Goal: Navigation & Orientation: Find specific page/section

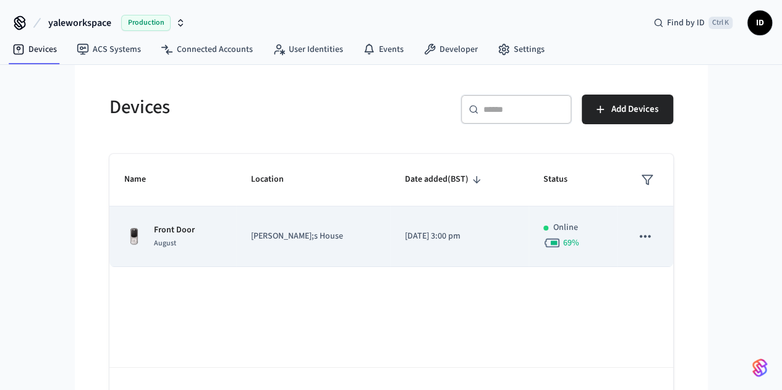
click at [145, 241] on div "Front Door August" at bounding box center [172, 237] width 97 height 26
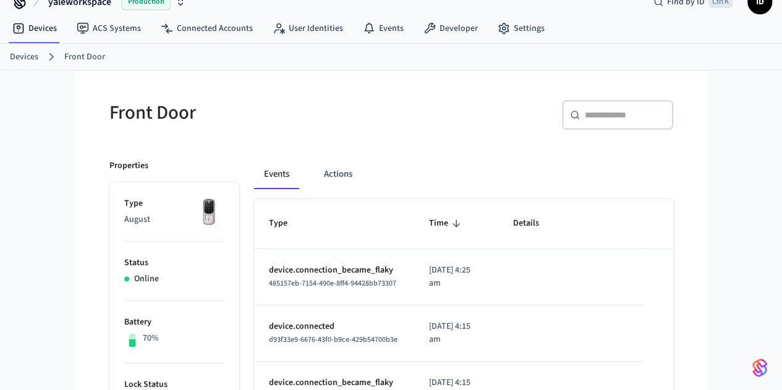
scroll to position [20, 0]
click at [314, 171] on button "Actions" at bounding box center [338, 175] width 48 height 30
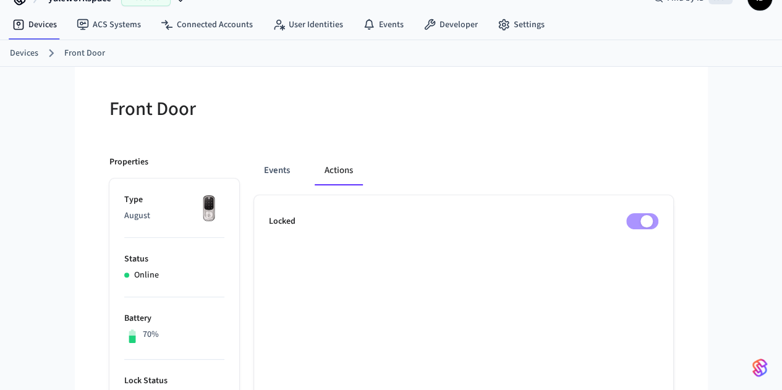
scroll to position [24, 0]
click at [254, 172] on button "Events" at bounding box center [277, 171] width 46 height 30
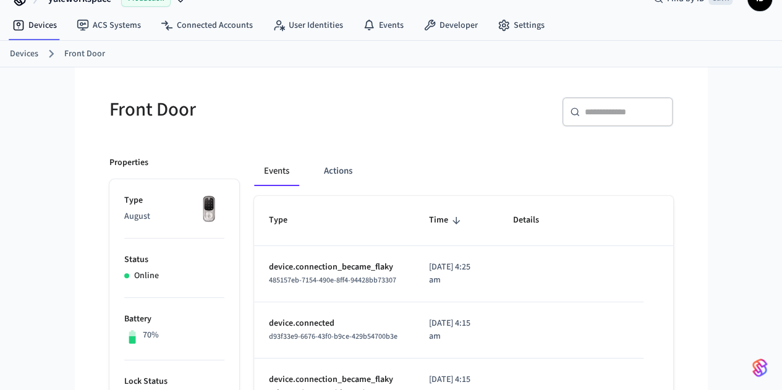
scroll to position [0, 0]
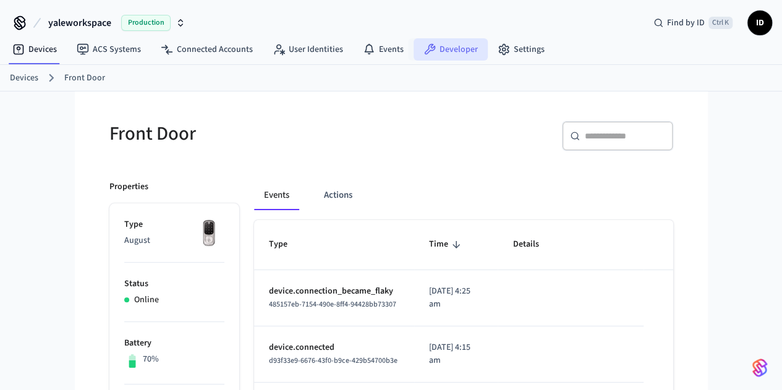
click at [425, 50] on icon at bounding box center [430, 49] width 11 height 11
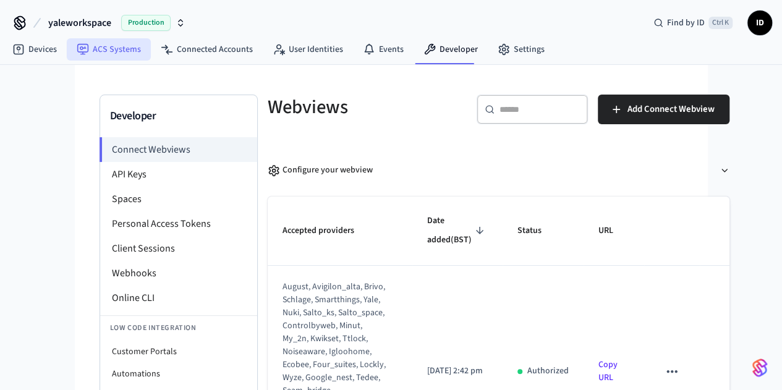
click at [93, 51] on link "ACS Systems" at bounding box center [109, 49] width 84 height 22
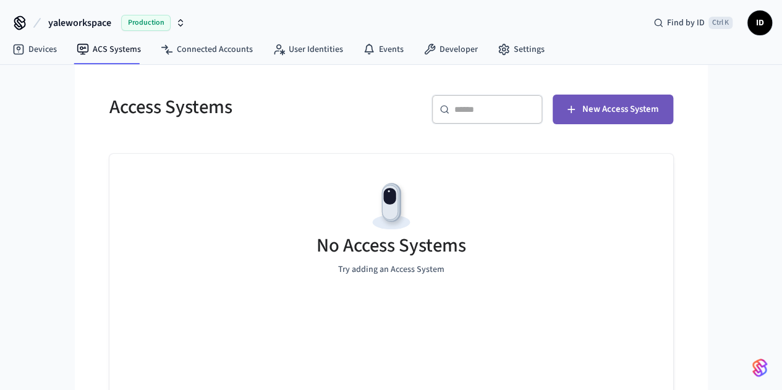
click at [673, 98] on button "New Access System" at bounding box center [613, 110] width 121 height 30
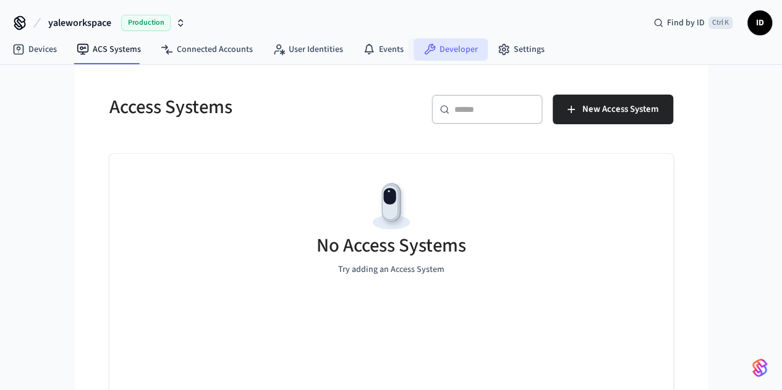
click at [451, 57] on link "Developer" at bounding box center [451, 49] width 74 height 22
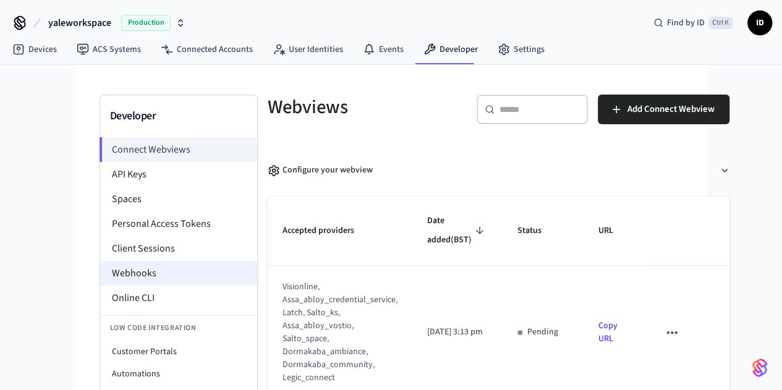
scroll to position [79, 0]
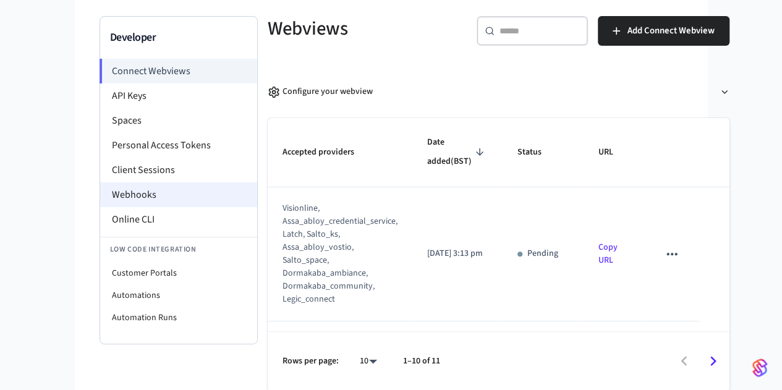
click at [100, 195] on li "Webhooks" at bounding box center [178, 194] width 157 height 25
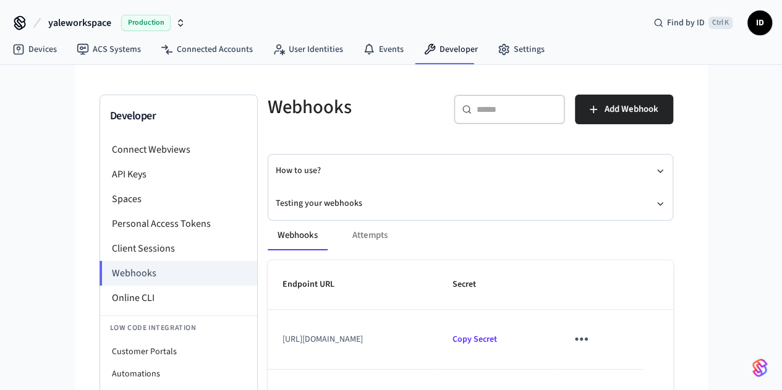
scroll to position [142, 0]
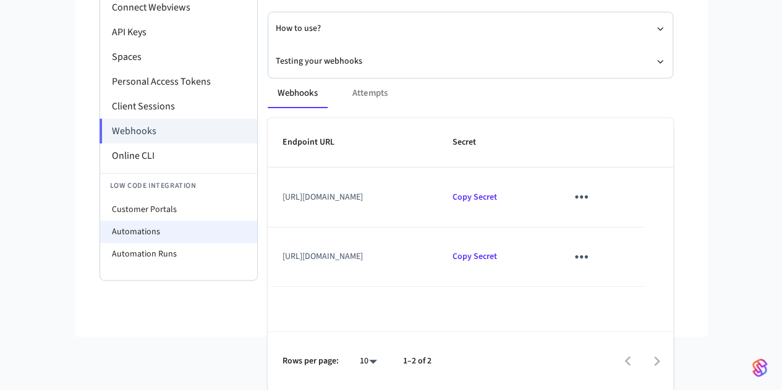
click at [100, 238] on li "Automations" at bounding box center [178, 232] width 157 height 22
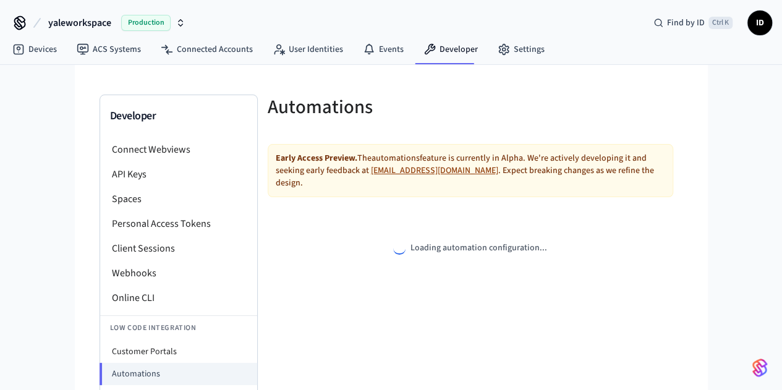
select select "**********"
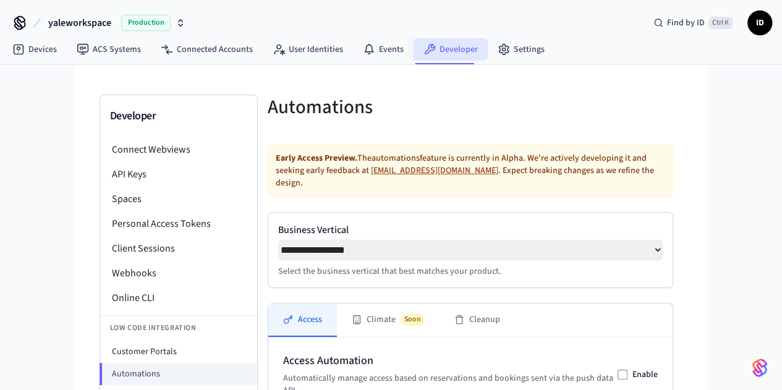
click at [454, 51] on link "Developer" at bounding box center [451, 49] width 74 height 22
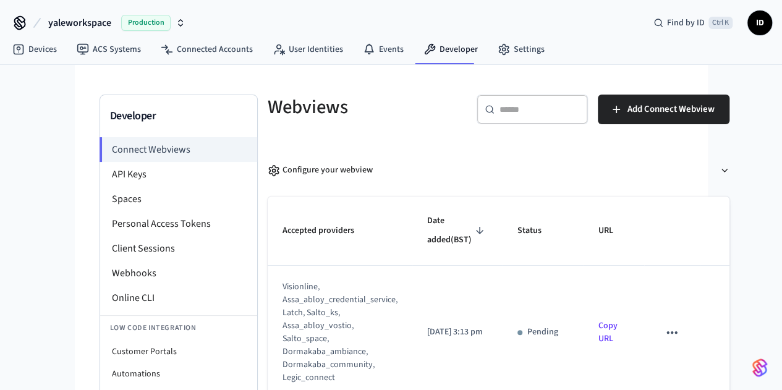
click at [618, 320] on link "Copy URL" at bounding box center [607, 332] width 19 height 25
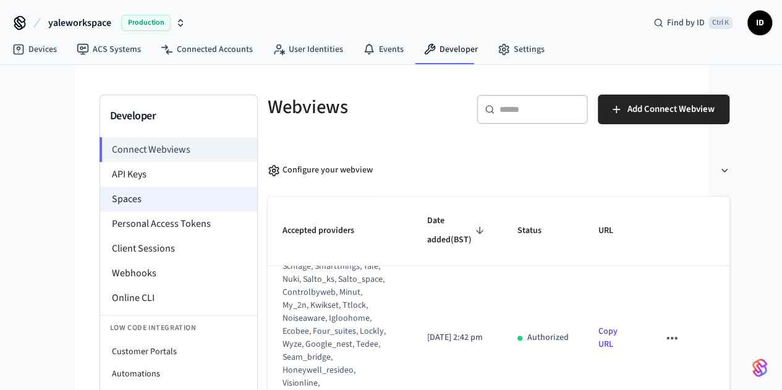
click at [100, 197] on li "Spaces" at bounding box center [178, 199] width 157 height 25
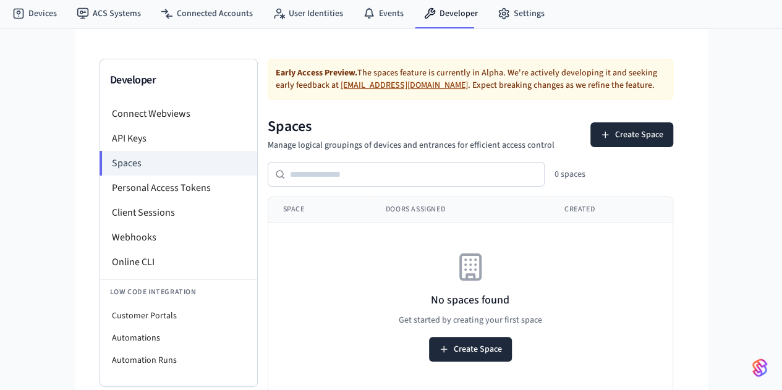
scroll to position [35, 0]
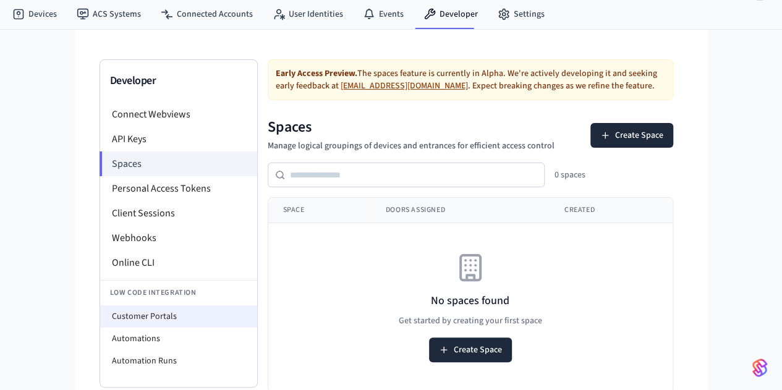
click at [100, 324] on li "Customer Portals" at bounding box center [178, 316] width 157 height 22
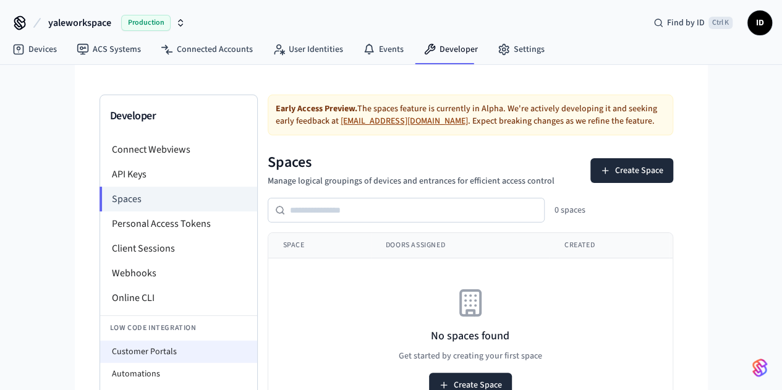
select select "**********"
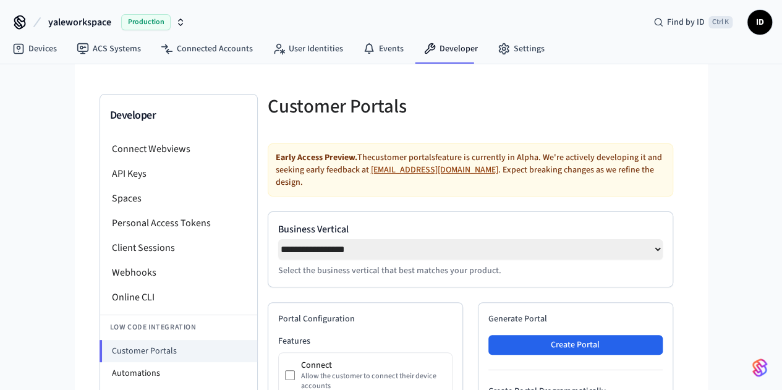
scroll to position [1, 0]
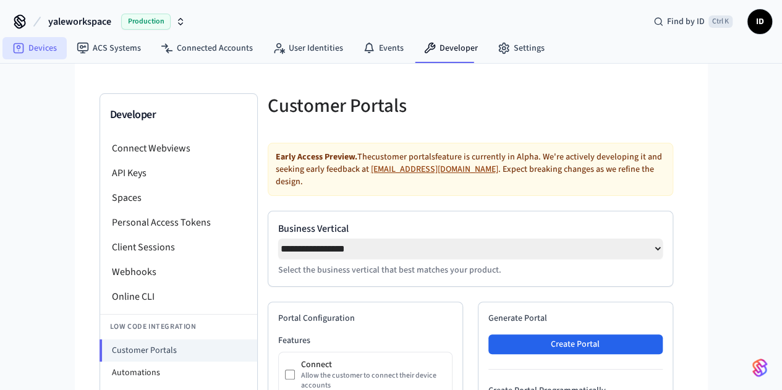
click at [48, 39] on link "Devices" at bounding box center [34, 48] width 64 height 22
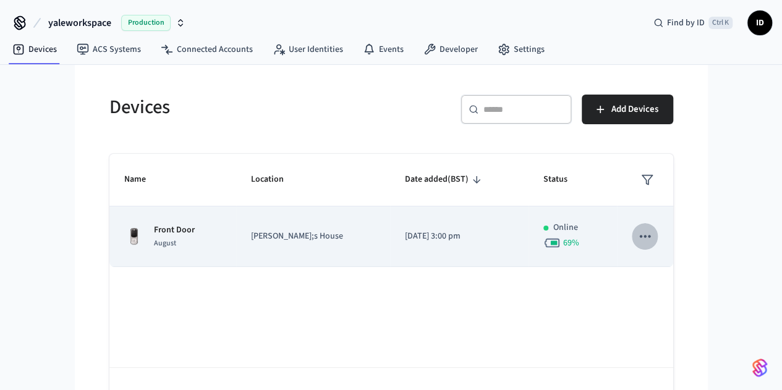
click at [653, 238] on icon "sticky table" at bounding box center [645, 236] width 16 height 16
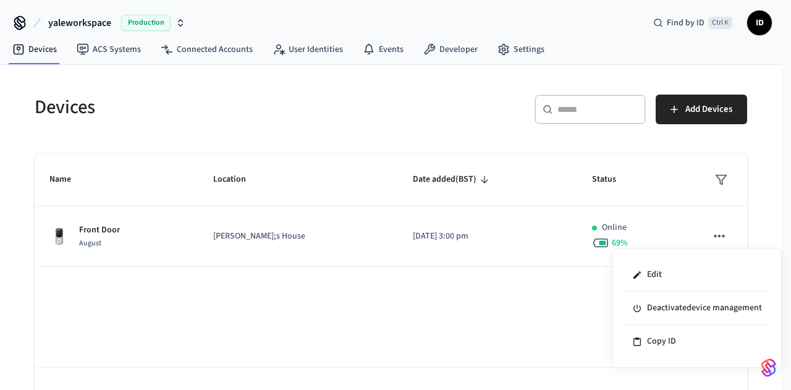
click at [516, 323] on div at bounding box center [395, 195] width 791 height 390
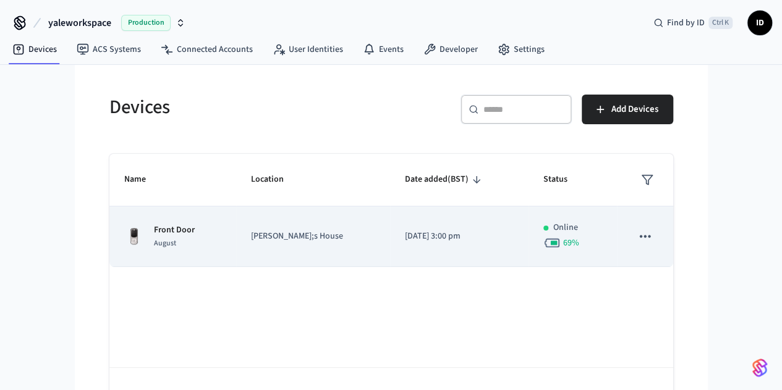
click at [561, 245] on icon "sticky table" at bounding box center [551, 242] width 17 height 17
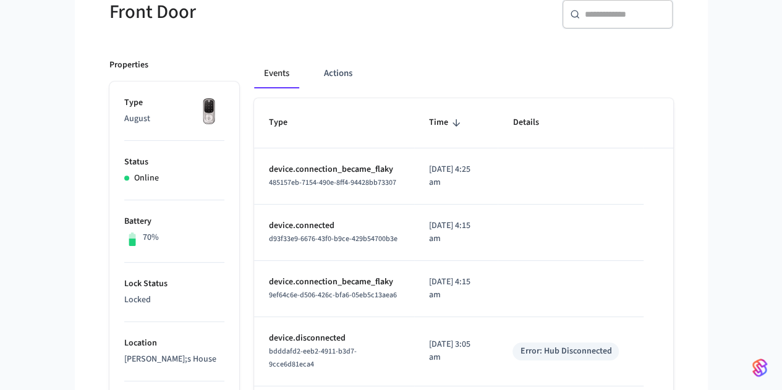
scroll to position [121, 0]
click at [314, 71] on button "Actions" at bounding box center [338, 74] width 48 height 30
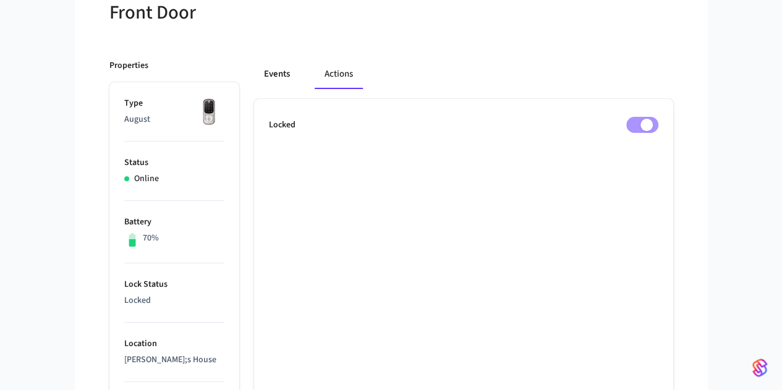
click at [254, 79] on button "Events" at bounding box center [277, 74] width 46 height 30
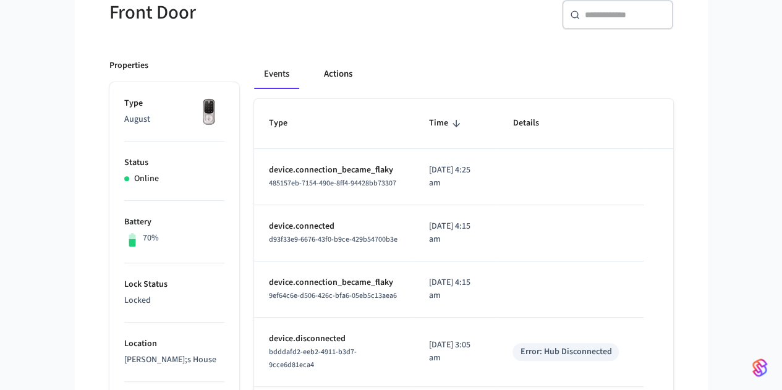
click at [317, 78] on button "Actions" at bounding box center [338, 74] width 48 height 30
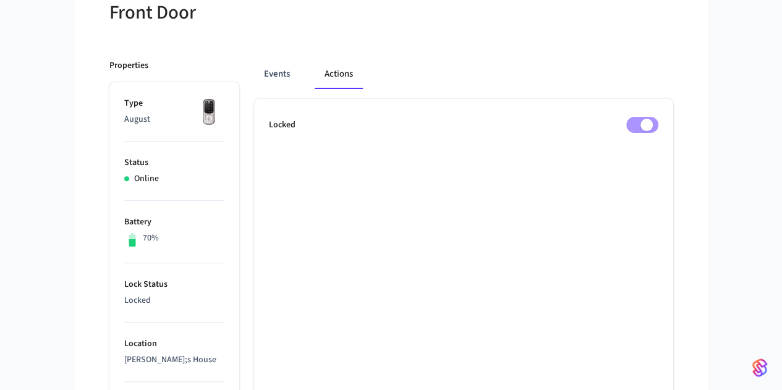
scroll to position [0, 0]
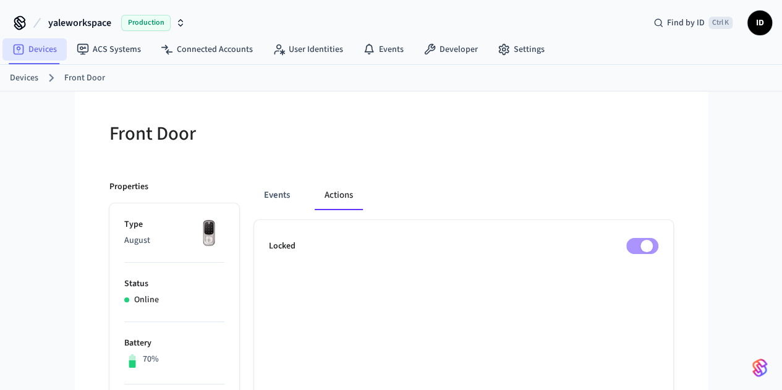
click at [54, 46] on link "Devices" at bounding box center [34, 49] width 64 height 22
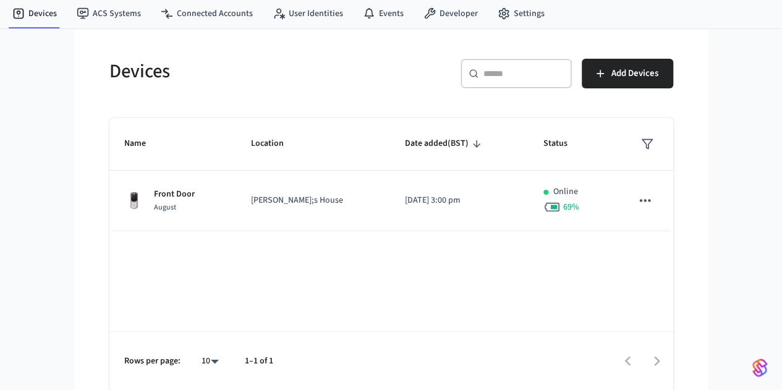
scroll to position [36, 0]
drag, startPoint x: 605, startPoint y: 208, endPoint x: 642, endPoint y: 251, distance: 56.5
click at [642, 251] on div "Name Location Date added (BST) Status Front Door August Iman&apos;s House [DATE…" at bounding box center [391, 254] width 564 height 273
